Goal: Submit feedback/report problem: Submit feedback/report problem

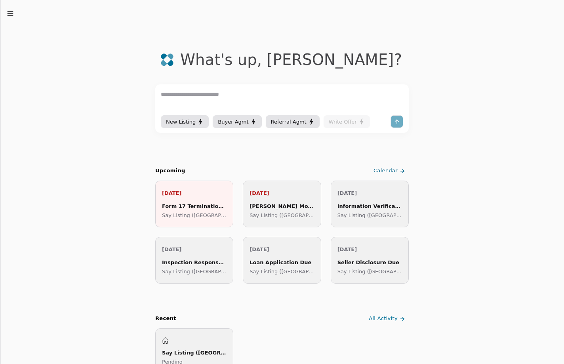
click at [188, 346] on div "Say Listing ([GEOGRAPHIC_DATA]) Pending" at bounding box center [194, 352] width 65 height 29
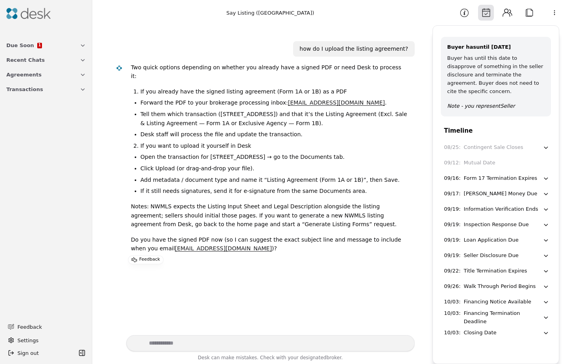
click at [38, 46] on span "1" at bounding box center [39, 45] width 3 height 4
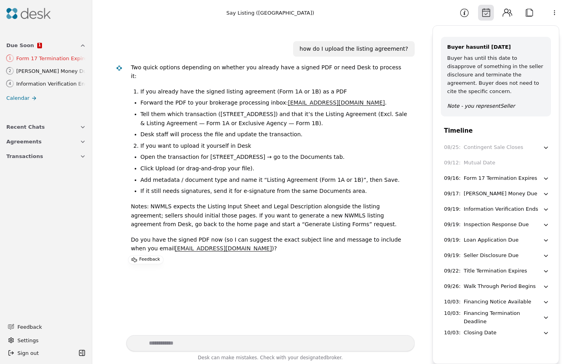
click at [53, 50] on button "Due Soon 1" at bounding box center [46, 45] width 89 height 15
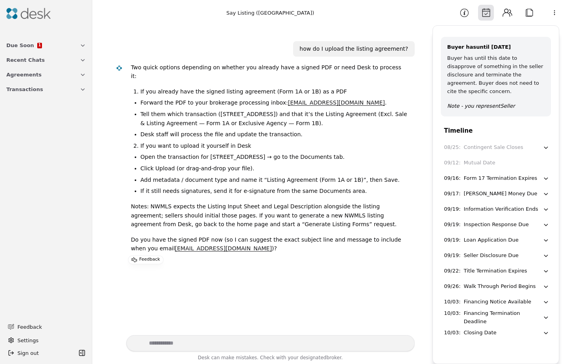
click at [54, 50] on button "Due Soon 1" at bounding box center [46, 45] width 89 height 15
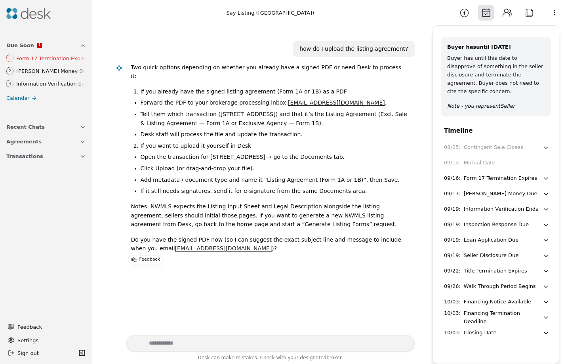
click at [31, 100] on icon at bounding box center [34, 98] width 6 height 6
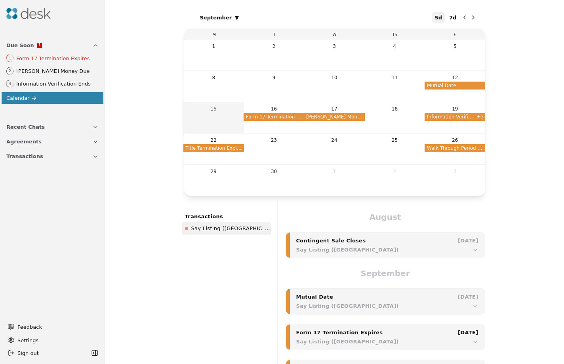
scroll to position [119, 0]
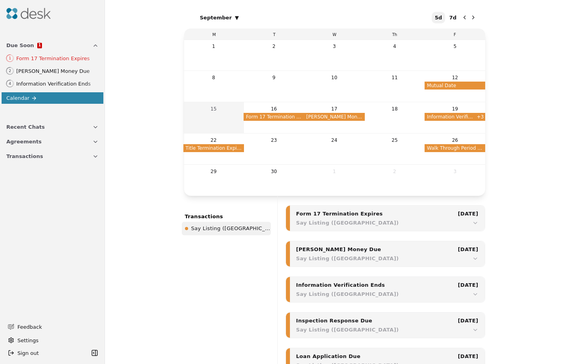
click at [58, 144] on button "Agreements" at bounding box center [53, 141] width 102 height 15
click at [48, 223] on button "Transactions" at bounding box center [53, 223] width 102 height 15
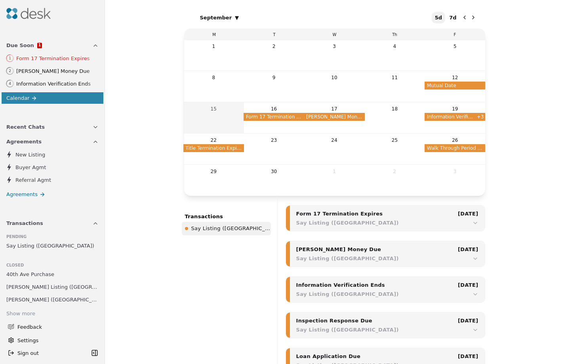
click at [50, 244] on span "Say Listing ([GEOGRAPHIC_DATA])" at bounding box center [50, 246] width 88 height 8
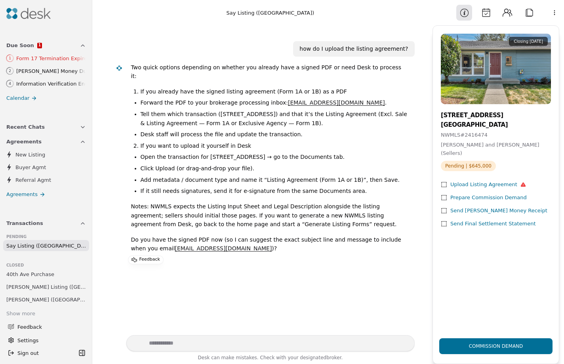
click at [140, 256] on p "Feedback" at bounding box center [150, 260] width 21 height 8
click at [480, 181] on div "Upload Listing Agreement" at bounding box center [489, 185] width 76 height 8
click at [487, 181] on div "Upload Listing Agreement" at bounding box center [489, 185] width 76 height 8
click at [50, 249] on span "Say Listing ([GEOGRAPHIC_DATA])" at bounding box center [46, 246] width 80 height 8
click at [532, 10] on button "Attach" at bounding box center [530, 13] width 16 height 16
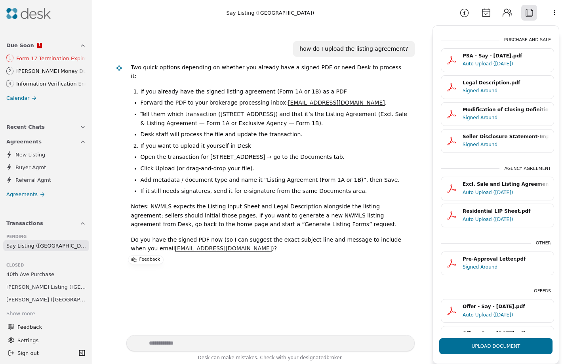
click at [151, 256] on p "Feedback" at bounding box center [150, 260] width 21 height 8
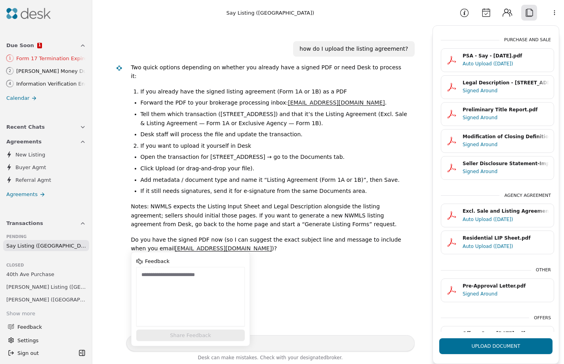
click at [504, 13] on button "Contacts" at bounding box center [508, 13] width 16 height 16
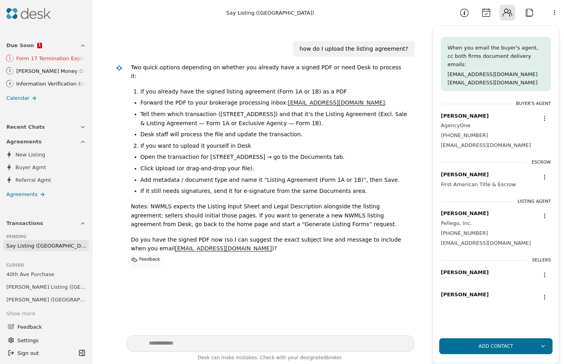
click at [483, 14] on button "Calendar" at bounding box center [486, 13] width 16 height 16
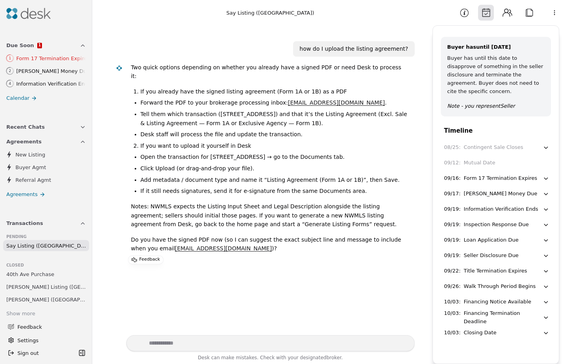
click at [461, 14] on button "Information" at bounding box center [465, 13] width 16 height 16
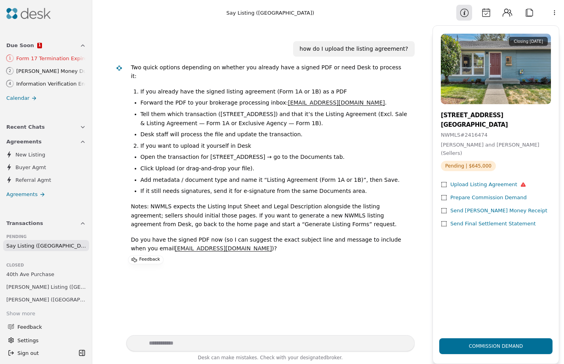
click at [145, 256] on p "Feedback" at bounding box center [150, 260] width 21 height 8
click at [444, 182] on icon at bounding box center [444, 185] width 6 height 6
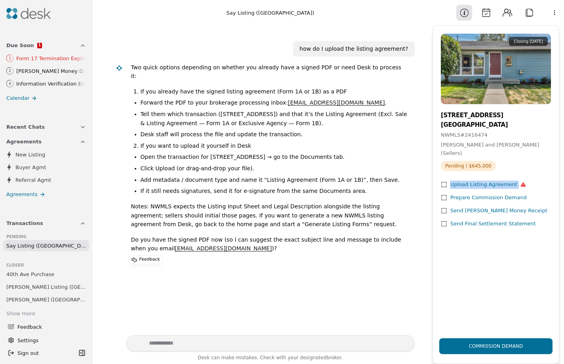
click at [444, 182] on icon at bounding box center [444, 185] width 6 height 6
click at [381, 289] on div "how do I upload the listing agreement? Two quick options depending on whether y…" at bounding box center [262, 180] width 331 height 310
click at [154, 256] on p "Feedback" at bounding box center [150, 260] width 21 height 8
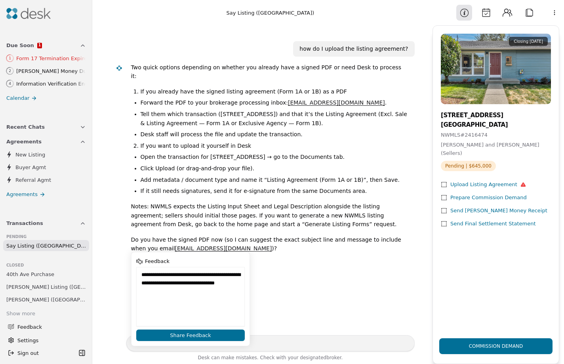
type textarea "**********"
click at [180, 334] on button "Share Feedback" at bounding box center [190, 335] width 109 height 11
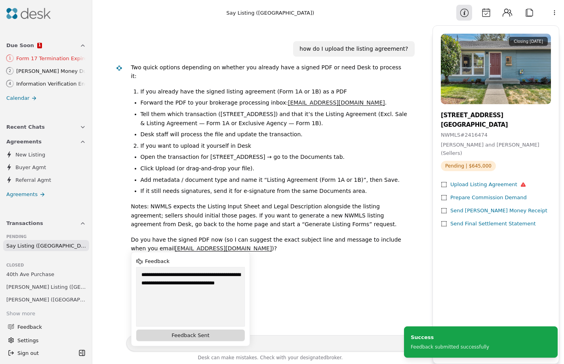
click at [323, 300] on div "how do I upload the listing agreement? Two quick options depending on whether y…" at bounding box center [262, 180] width 331 height 310
